Goal: Task Accomplishment & Management: Manage account settings

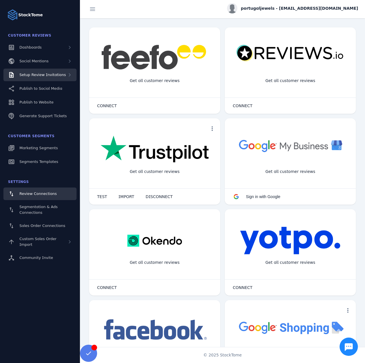
click at [51, 73] on span "Setup Review Invitations" at bounding box center [42, 75] width 47 height 4
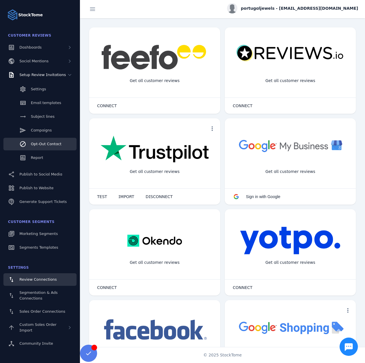
click at [44, 158] on link "Report" at bounding box center [39, 158] width 73 height 13
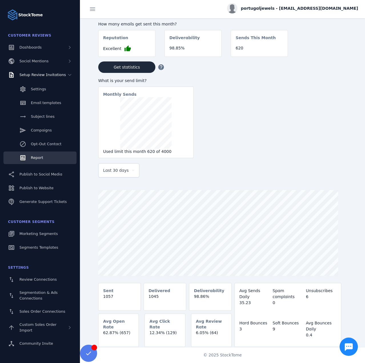
click at [120, 170] on span "Last 30 days" at bounding box center [116, 170] width 26 height 7
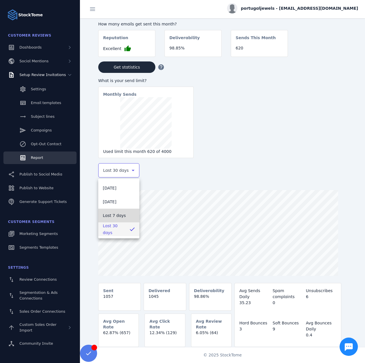
click at [110, 220] on mat-option "Last 7 days" at bounding box center [118, 216] width 41 height 14
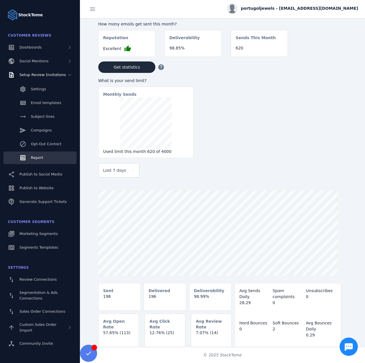
click at [296, 8] on span "portugaljewels - [EMAIL_ADDRESS][DOMAIN_NAME]" at bounding box center [299, 8] width 117 height 6
click at [327, 56] on icon at bounding box center [325, 55] width 7 height 7
